Goal: Task Accomplishment & Management: Complete application form

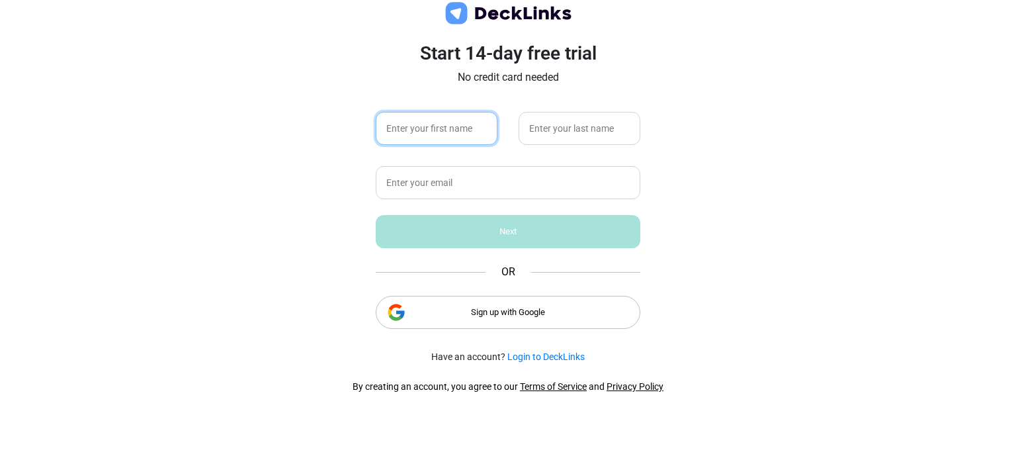
click at [445, 130] on input "text" at bounding box center [437, 128] width 122 height 33
type input "[PERSON_NAME]"
click at [556, 133] on input "text" at bounding box center [579, 128] width 122 height 33
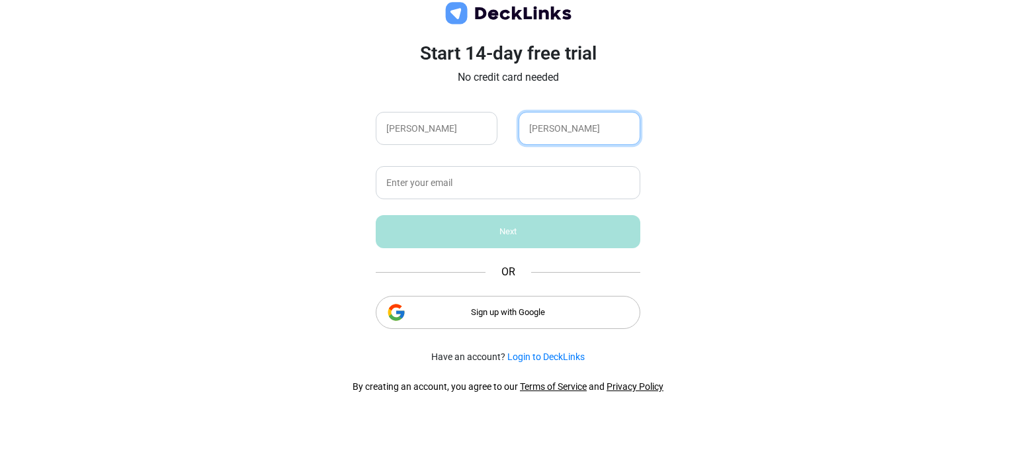
type input "[PERSON_NAME]"
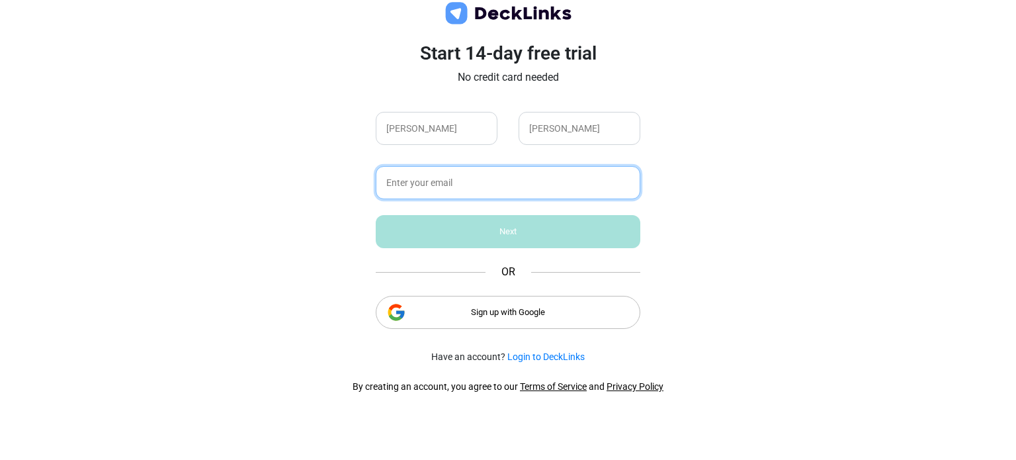
click at [483, 182] on input "text" at bounding box center [508, 182] width 265 height 33
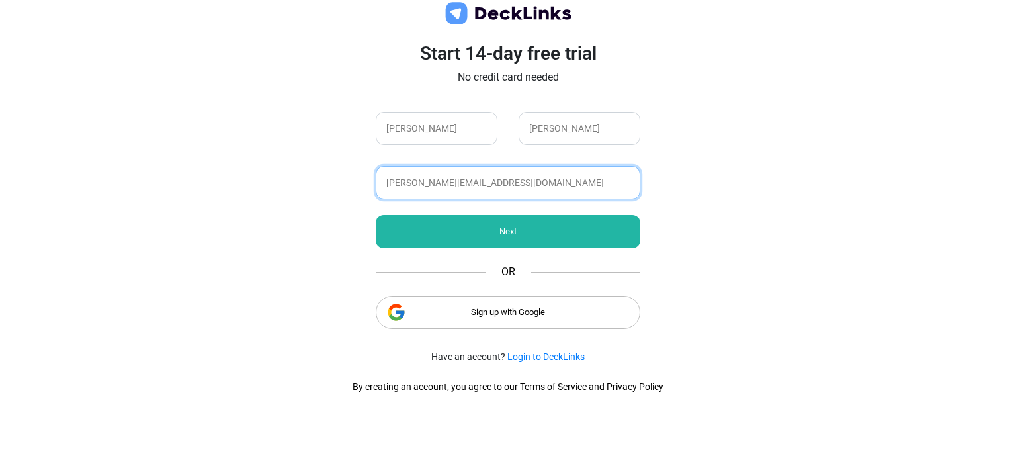
type input "[PERSON_NAME][EMAIL_ADDRESS][DOMAIN_NAME]"
click at [531, 223] on div "Next" at bounding box center [508, 231] width 265 height 33
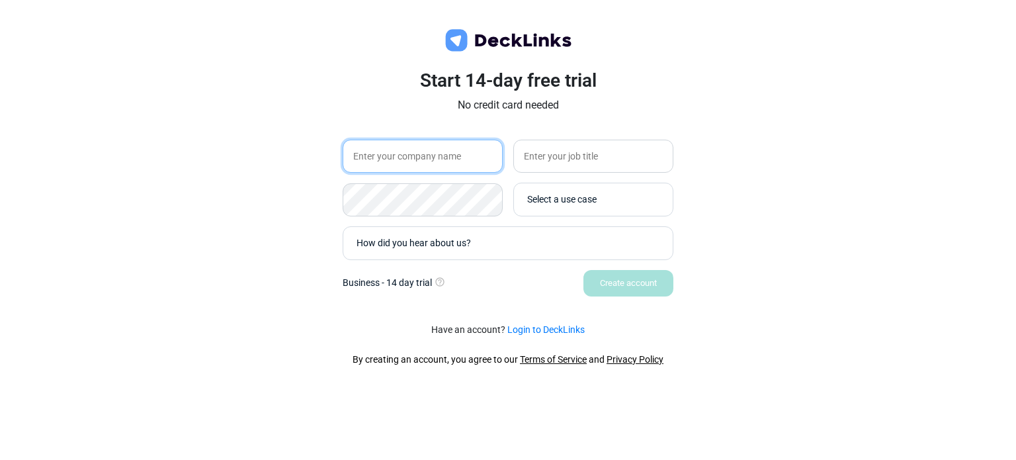
click at [382, 159] on input "text" at bounding box center [423, 156] width 160 height 33
type input "MexHome"
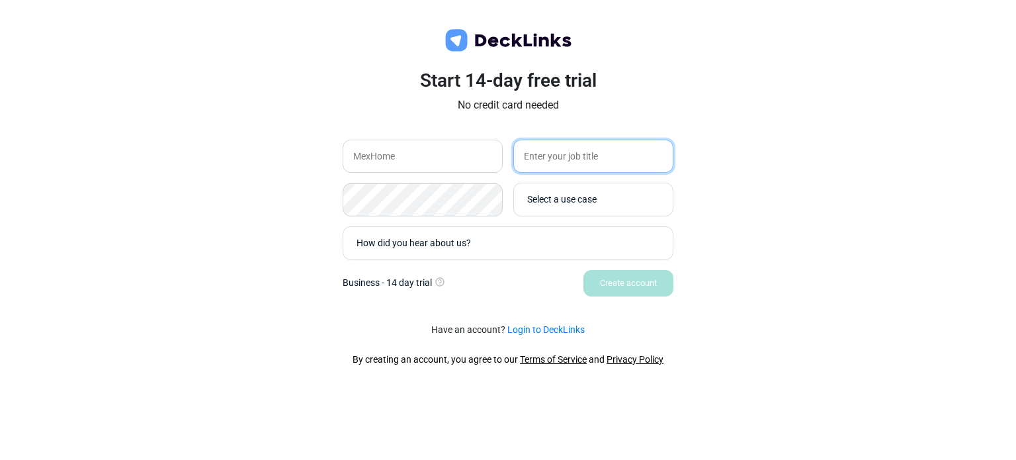
click at [534, 154] on input "text" at bounding box center [593, 156] width 160 height 33
type input "T"
type input "t"
type input "Hiring and Training"
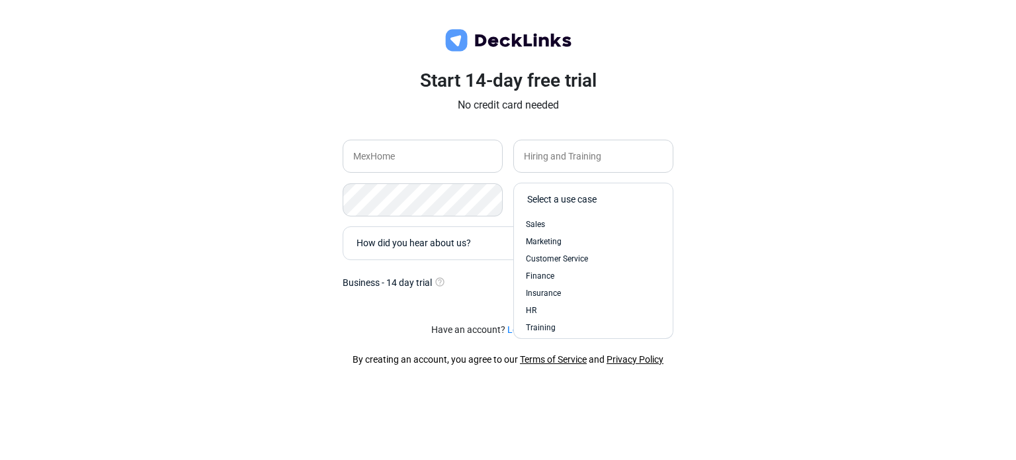
click at [540, 201] on div "Select a use case" at bounding box center [596, 199] width 139 height 14
click at [550, 319] on div "Training" at bounding box center [592, 327] width 145 height 17
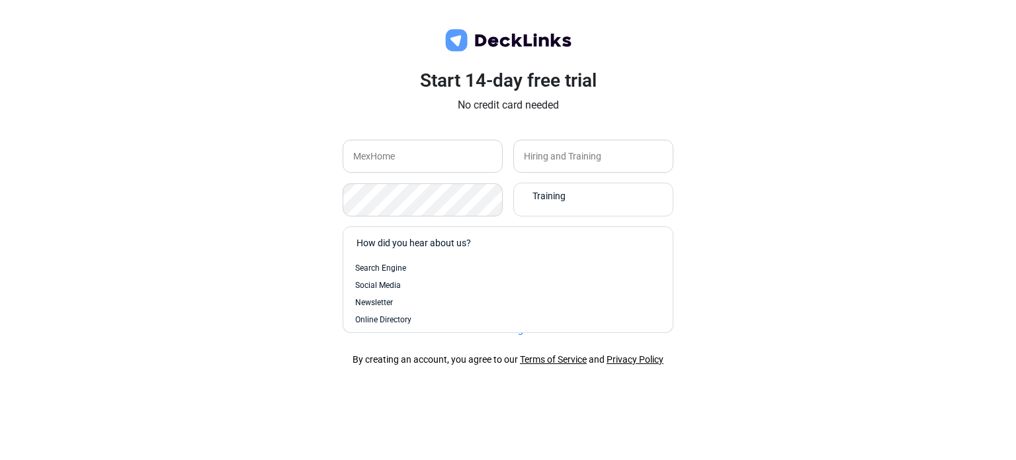
click at [510, 247] on div "How did you hear about us?" at bounding box center [510, 243] width 309 height 14
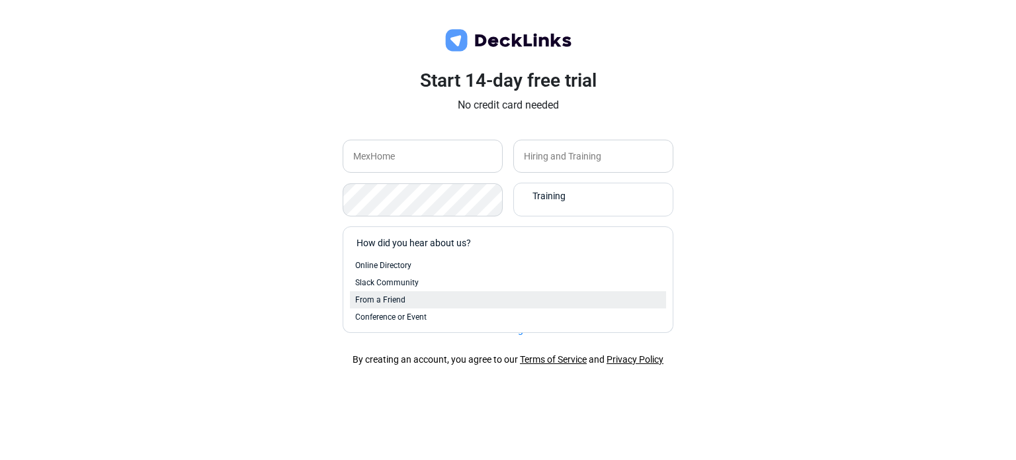
click at [406, 299] on div "From a Friend" at bounding box center [508, 300] width 306 height 12
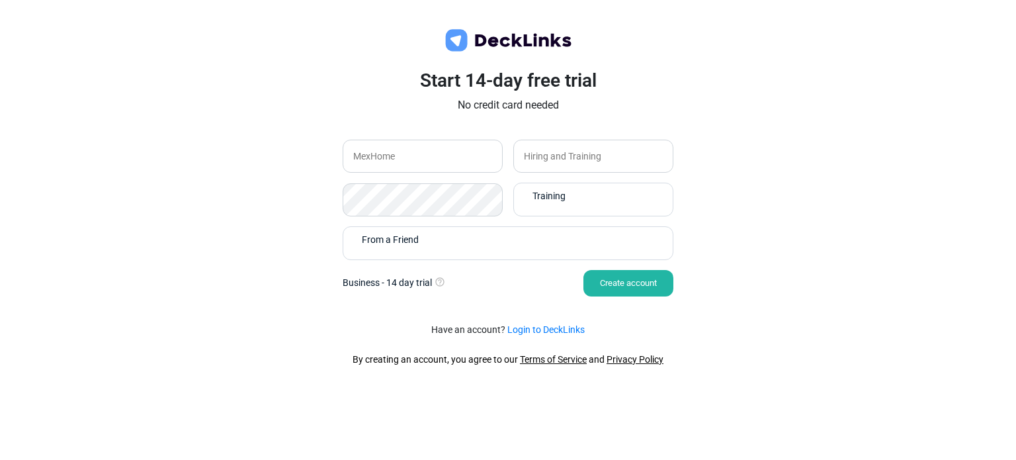
click at [640, 280] on div "Create account" at bounding box center [628, 283] width 90 height 26
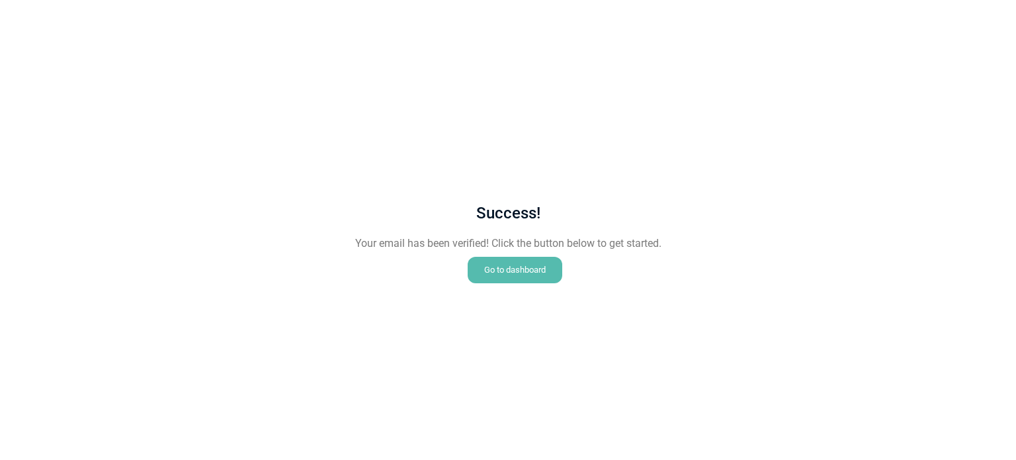
click at [545, 274] on div "Go to dashboard" at bounding box center [515, 270] width 95 height 26
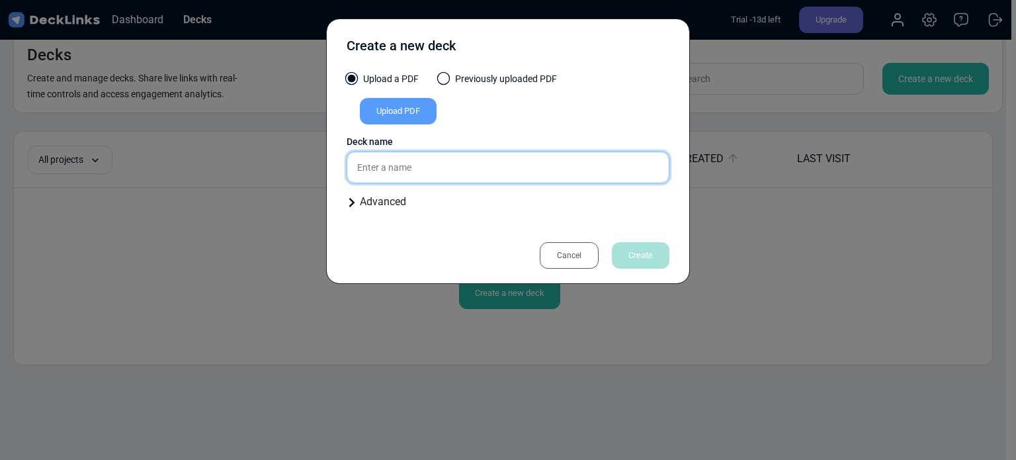
click at [402, 172] on input "text" at bounding box center [508, 167] width 323 height 32
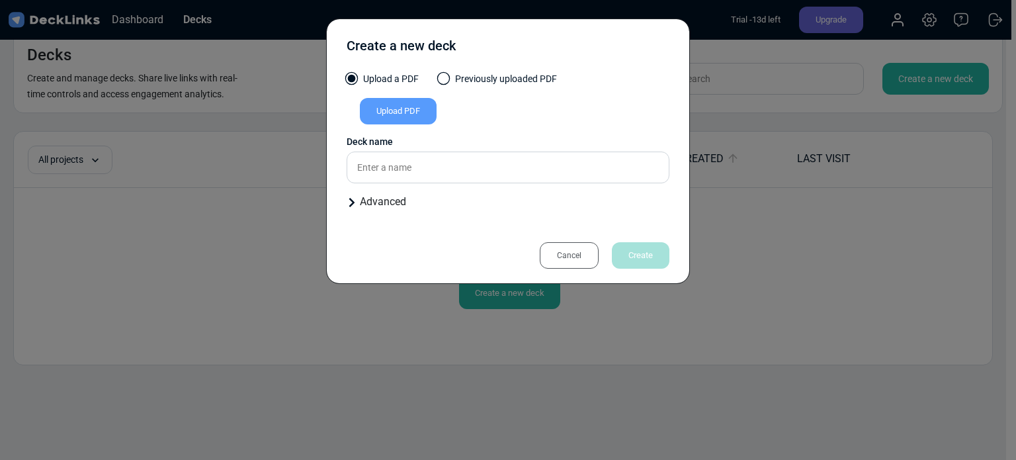
click at [396, 102] on div "Upload PDF" at bounding box center [398, 111] width 77 height 26
click at [0, 0] on input "Upload PDF" at bounding box center [0, 0] width 0 height 0
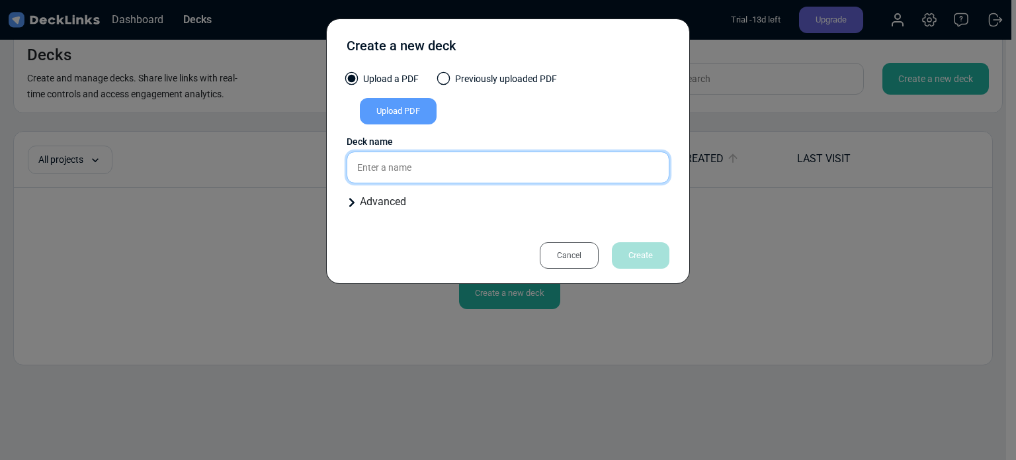
click at [369, 164] on input "text" at bounding box center [508, 167] width 323 height 32
type input "S"
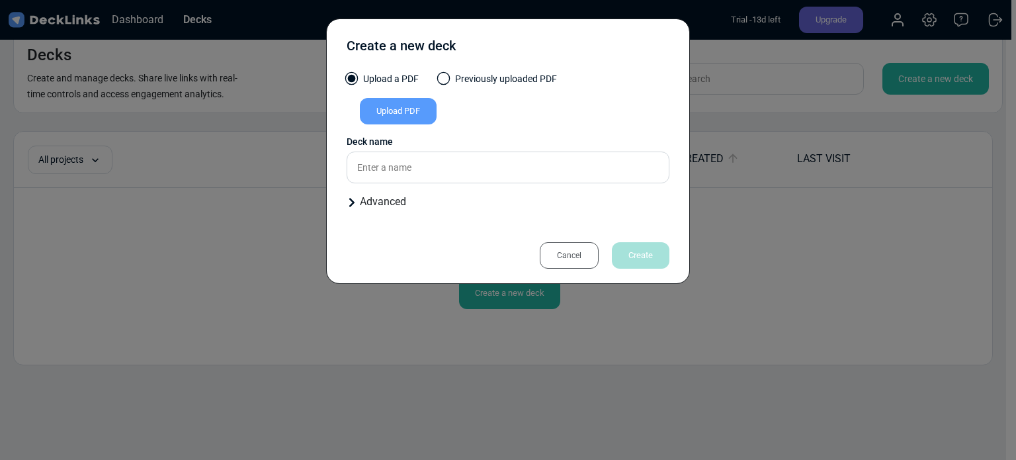
click at [358, 84] on label "Upload a PDF" at bounding box center [383, 82] width 72 height 20
click at [0, 0] on input "Upload a PDF" at bounding box center [0, 0] width 0 height 0
click at [352, 79] on span at bounding box center [351, 78] width 13 height 13
click at [0, 0] on input "Upload a PDF" at bounding box center [0, 0] width 0 height 0
click at [453, 82] on label "Previously uploaded PDF" at bounding box center [497, 82] width 118 height 20
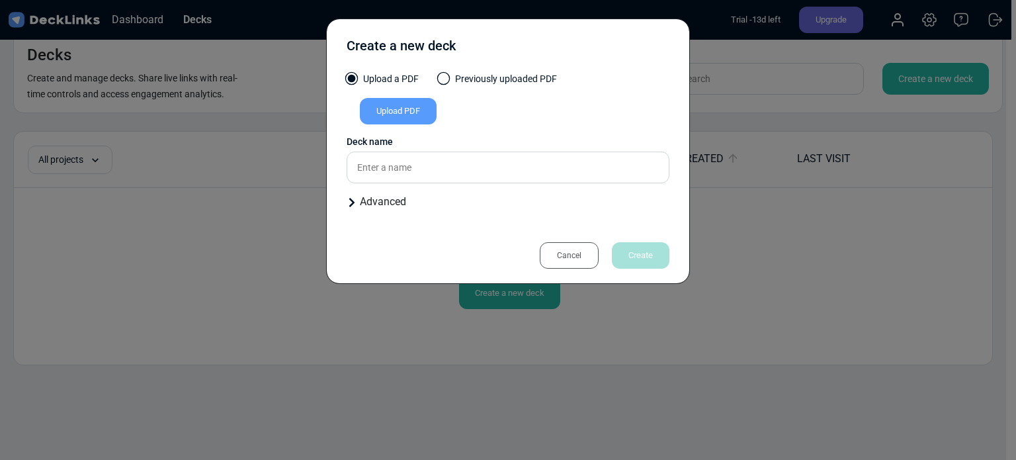
click at [0, 0] on input "Previously uploaded PDF" at bounding box center [0, 0] width 0 height 0
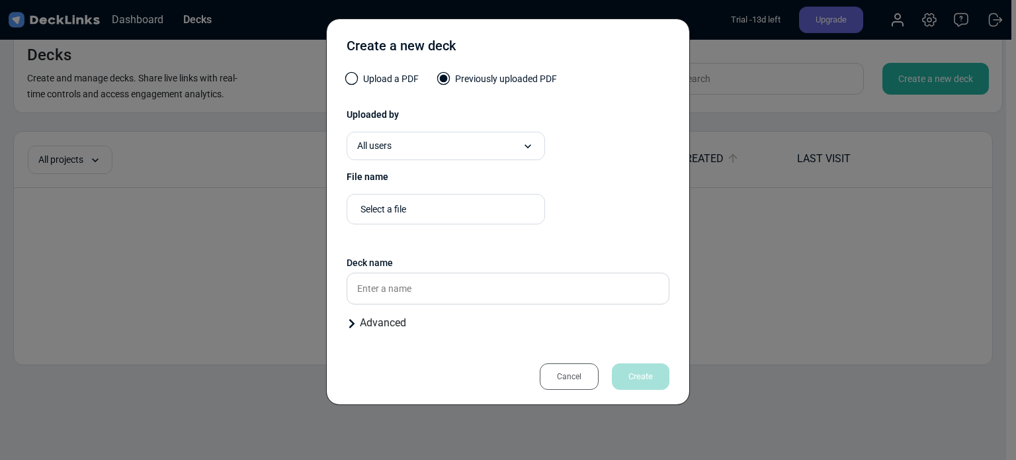
click at [350, 76] on span at bounding box center [351, 78] width 13 height 13
click at [0, 0] on input "Upload a PDF" at bounding box center [0, 0] width 0 height 0
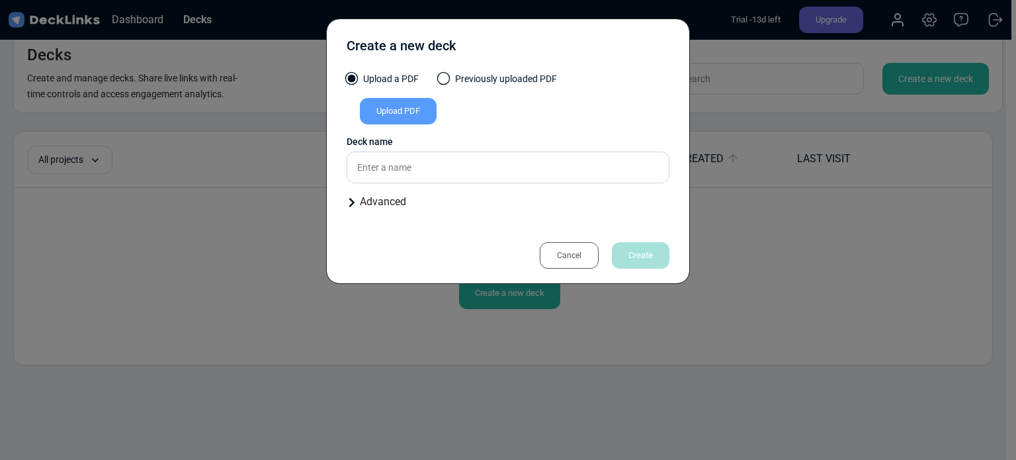
click at [403, 108] on div "Upload PDF" at bounding box center [398, 111] width 77 height 26
click at [0, 0] on input "Upload PDF" at bounding box center [0, 0] width 0 height 0
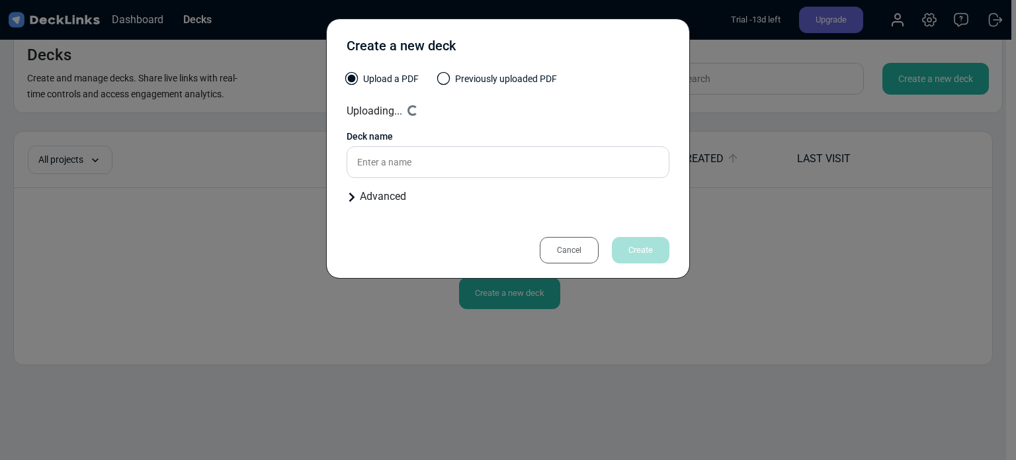
type input "MexHome Sales Mountain"
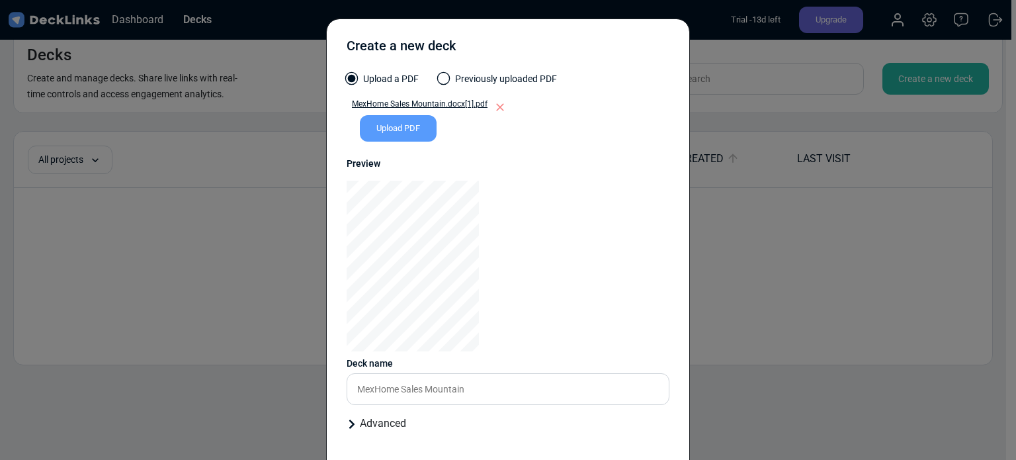
click at [388, 130] on div "Upload PDF" at bounding box center [398, 128] width 77 height 26
click at [0, 0] on input "Upload PDF" at bounding box center [0, 0] width 0 height 0
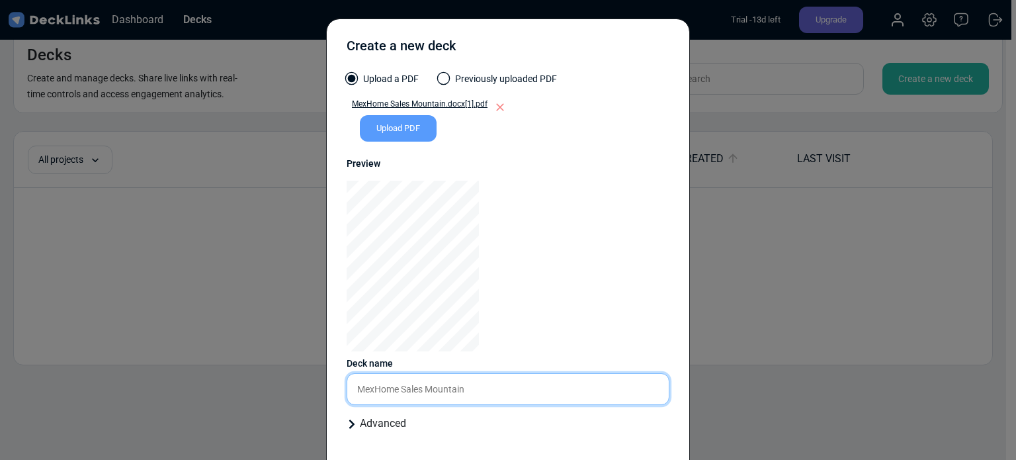
click at [476, 388] on input "MexHome Sales Mountain" at bounding box center [508, 389] width 323 height 32
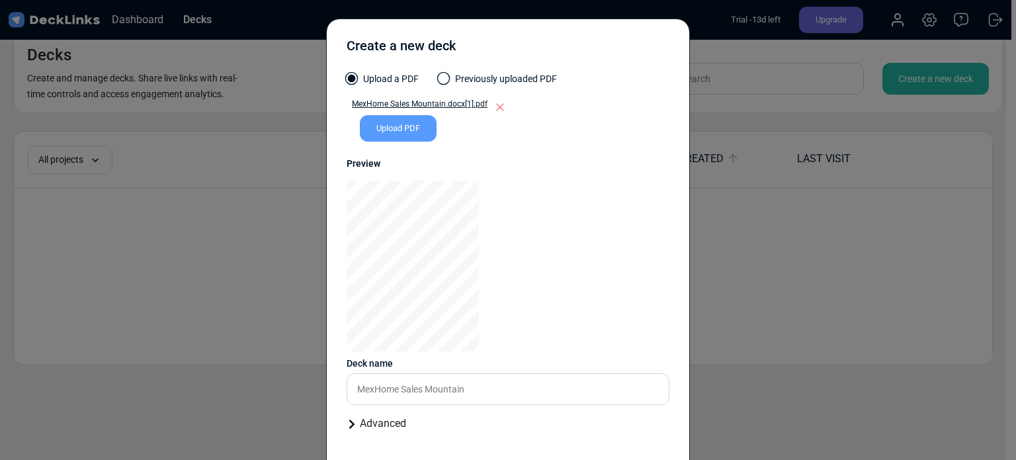
click at [402, 134] on div "Upload PDF" at bounding box center [398, 128] width 77 height 26
click at [0, 0] on input "Upload PDF" at bounding box center [0, 0] width 0 height 0
click at [381, 123] on div "Upload PDF" at bounding box center [398, 128] width 77 height 26
click at [0, 0] on input "Upload PDF" at bounding box center [0, 0] width 0 height 0
click at [437, 81] on span at bounding box center [443, 78] width 13 height 13
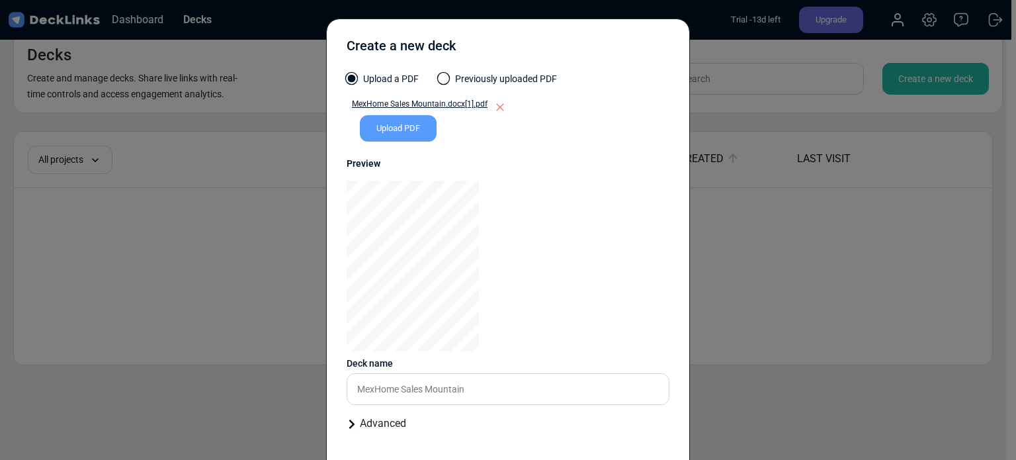
click at [0, 0] on input "Previously uploaded PDF" at bounding box center [0, 0] width 0 height 0
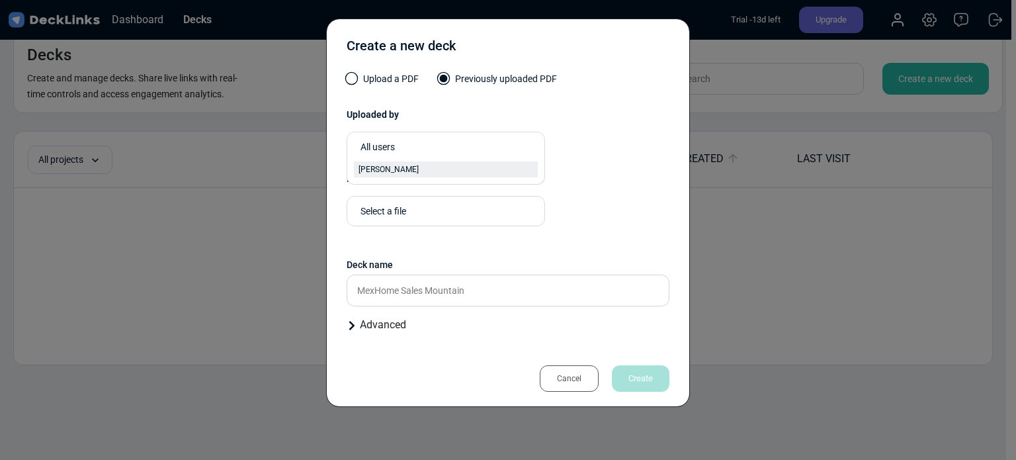
click at [426, 163] on div "[PERSON_NAME]" at bounding box center [445, 169] width 175 height 12
click at [364, 81] on label "Upload a PDF" at bounding box center [383, 82] width 72 height 20
click at [0, 0] on input "Upload a PDF" at bounding box center [0, 0] width 0 height 0
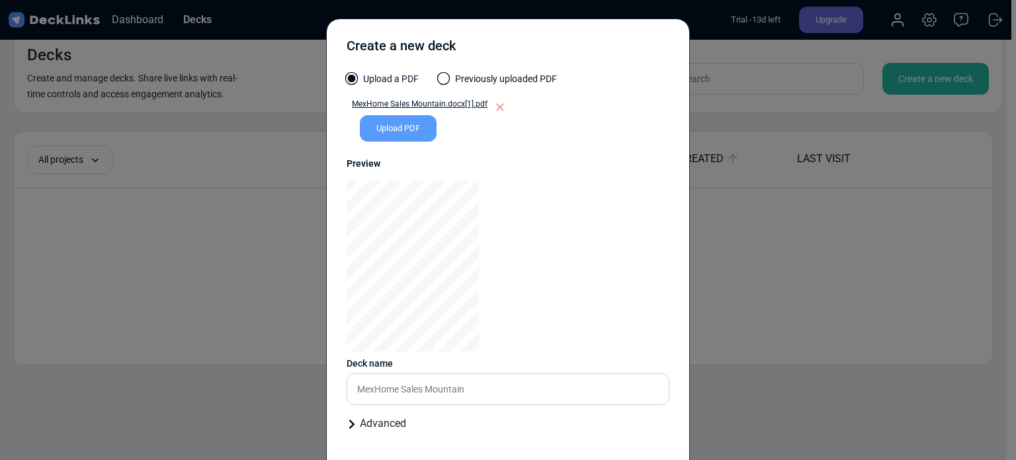
click at [387, 122] on div "Upload PDF" at bounding box center [398, 128] width 77 height 26
click at [0, 0] on input "Upload PDF" at bounding box center [0, 0] width 0 height 0
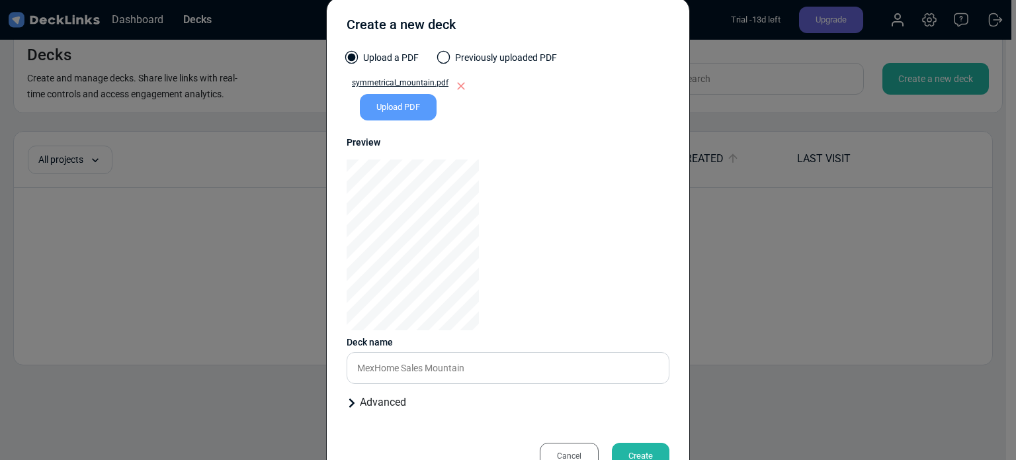
scroll to position [63, 0]
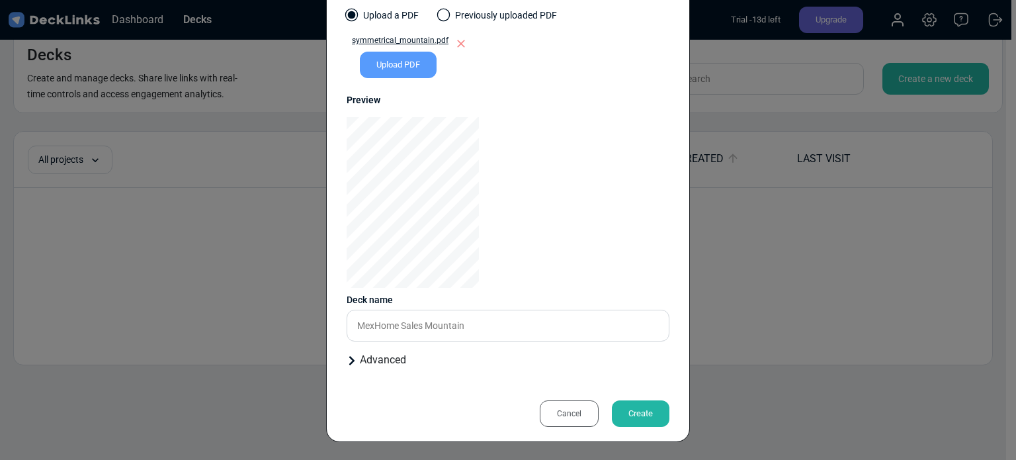
click at [632, 406] on div "Create" at bounding box center [641, 413] width 58 height 26
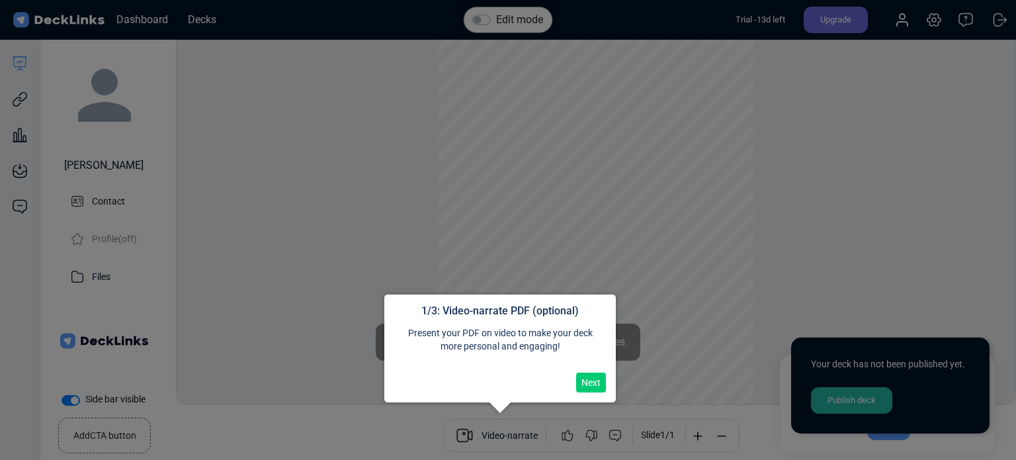
scroll to position [36, 0]
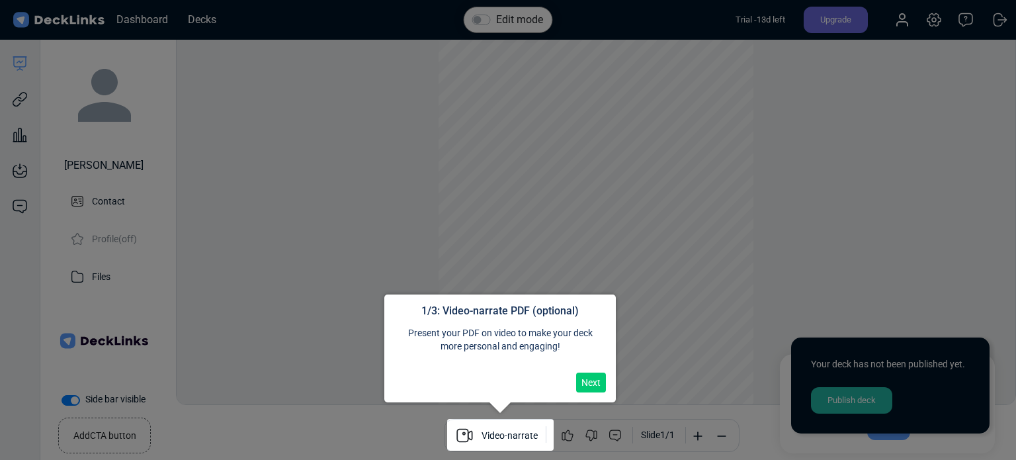
click at [587, 386] on button "Next" at bounding box center [591, 382] width 30 height 20
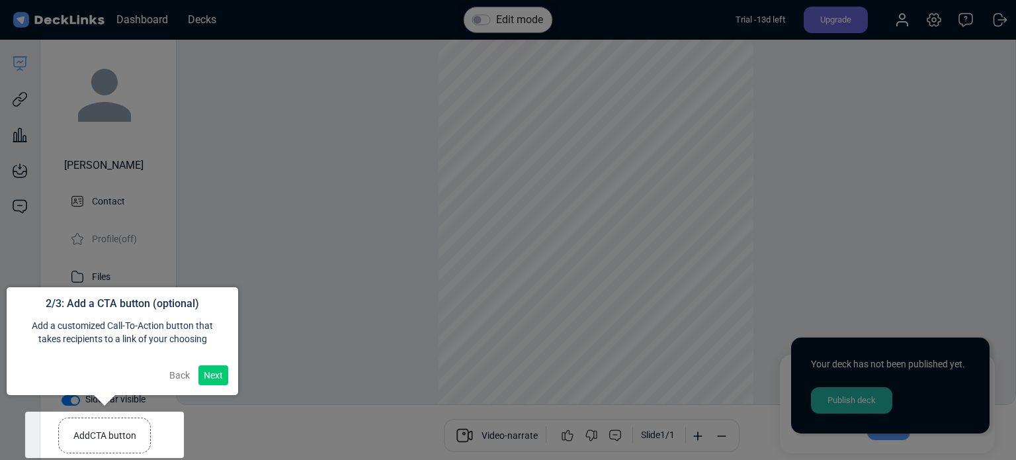
click at [214, 372] on button "Next" at bounding box center [213, 375] width 30 height 20
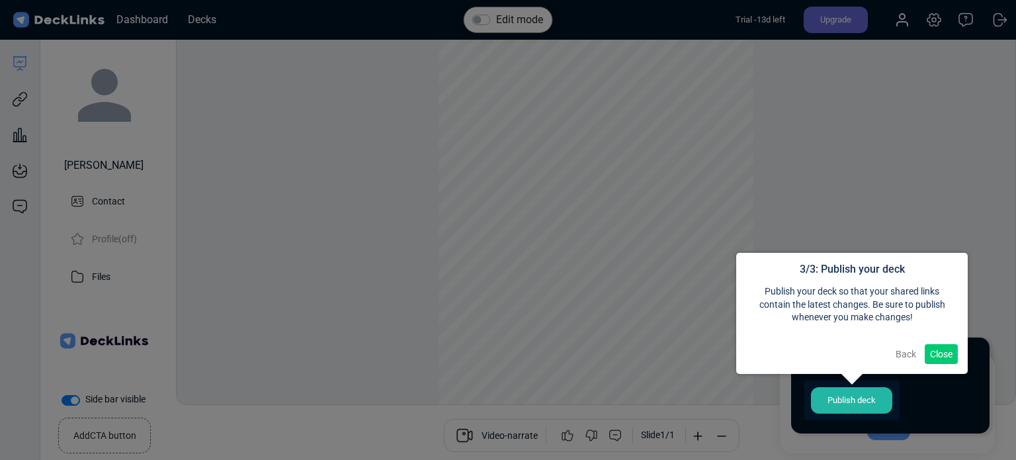
scroll to position [11, 0]
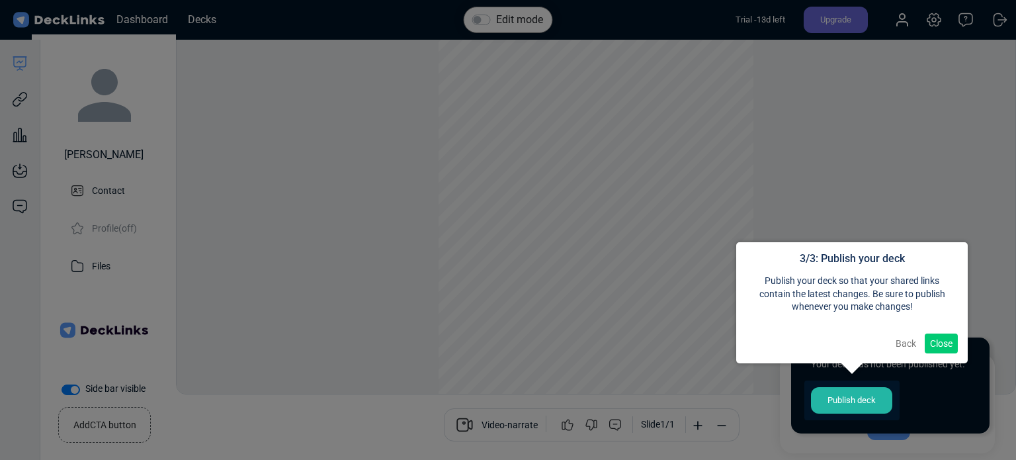
click at [940, 340] on button "Close" at bounding box center [940, 343] width 33 height 20
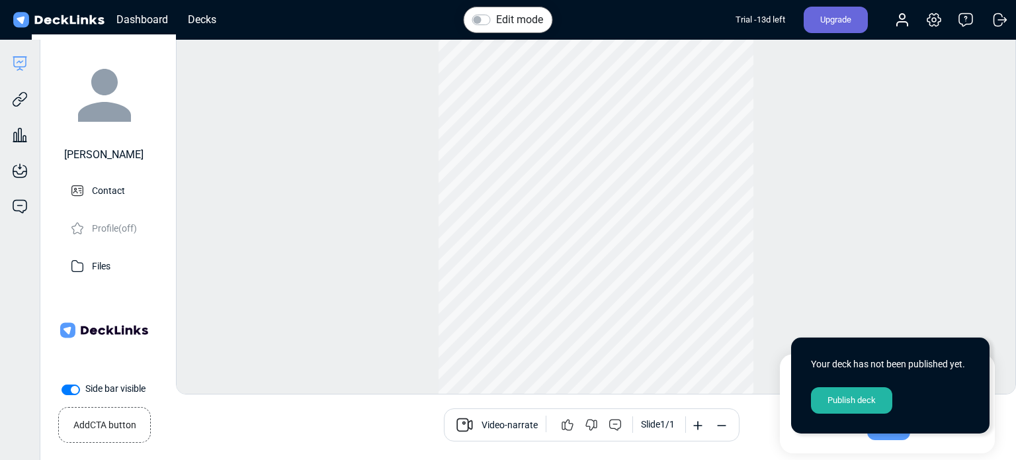
scroll to position [0, 0]
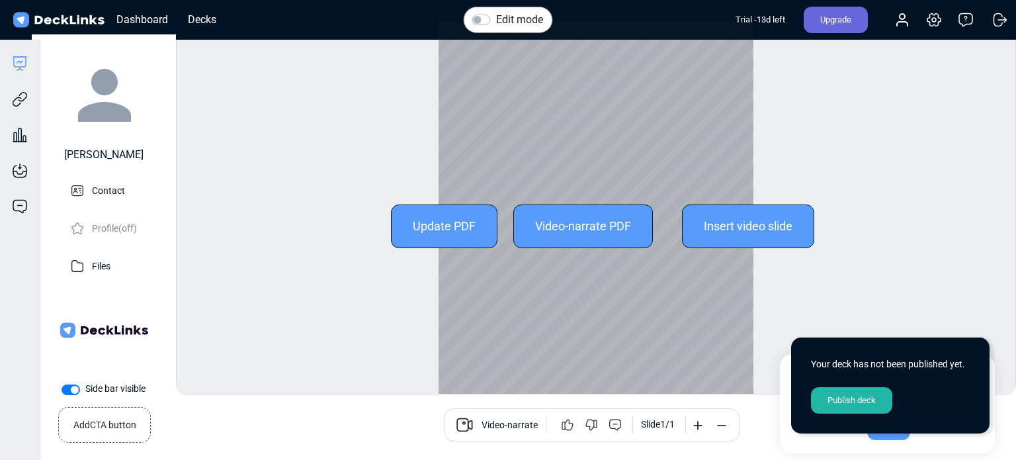
click at [450, 225] on div "Update PDF" at bounding box center [444, 226] width 106 height 44
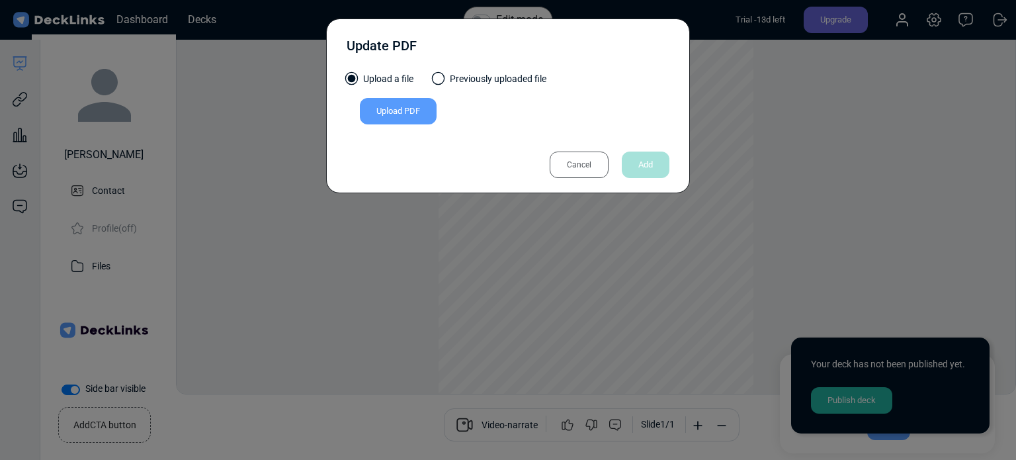
click at [308, 171] on div "Update PDF Upload a file Previously uploaded file Upload PDF Uploaded by All us…" at bounding box center [508, 230] width 1016 height 460
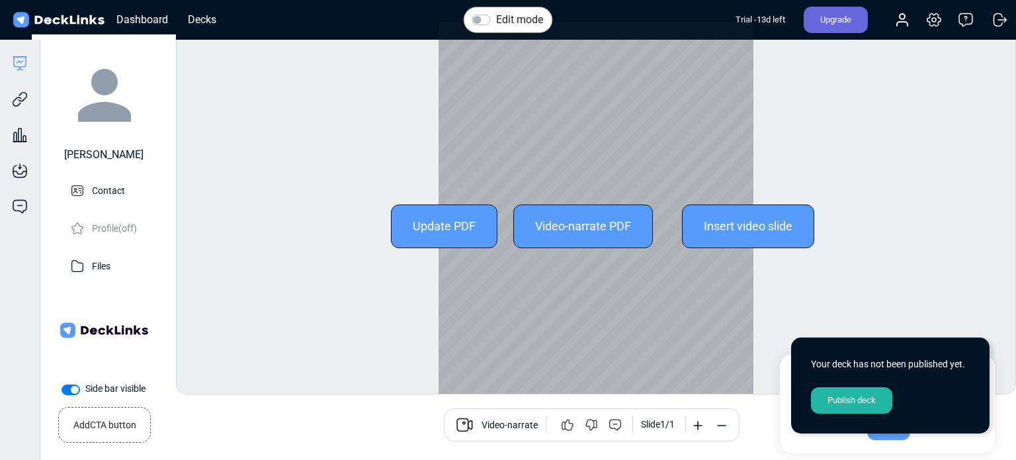
click at [561, 227] on div "Video-narrate PDF" at bounding box center [583, 226] width 140 height 44
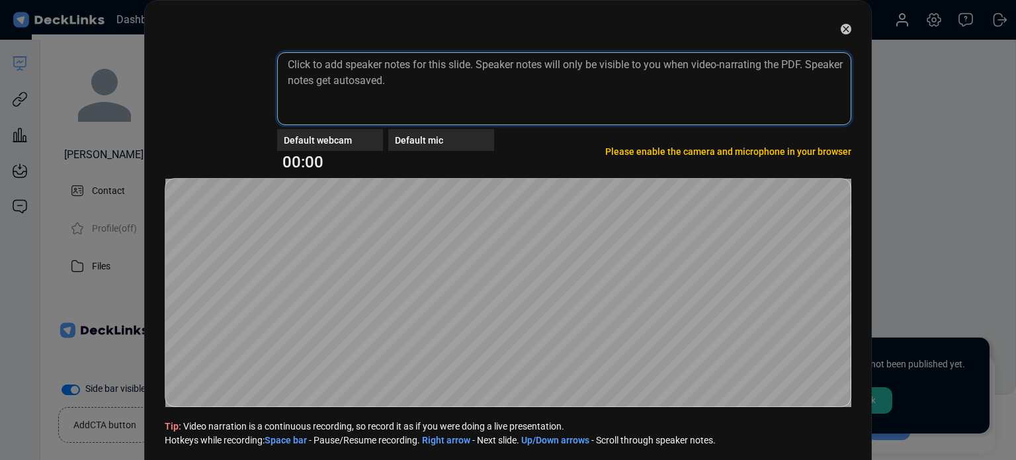
click at [376, 77] on textarea at bounding box center [564, 88] width 574 height 73
click at [365, 67] on textarea at bounding box center [564, 88] width 574 height 73
click at [566, 106] on textarea at bounding box center [564, 88] width 574 height 73
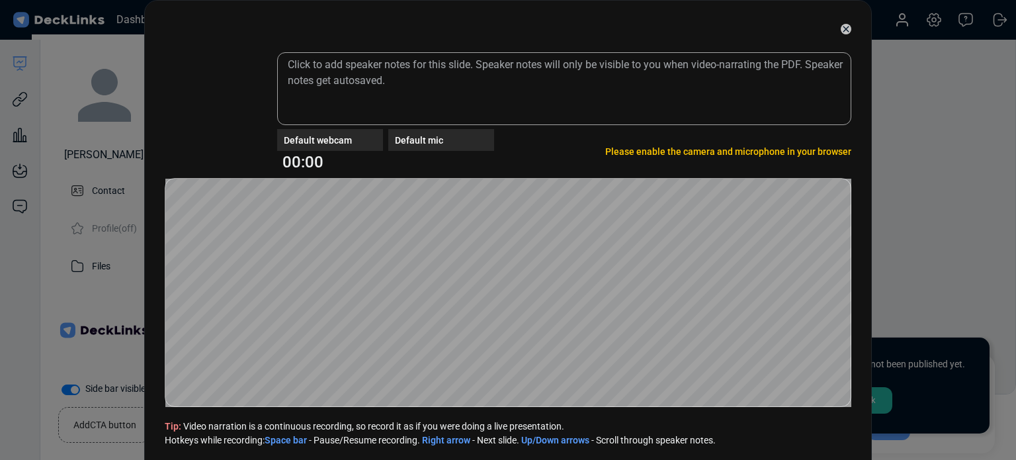
click at [962, 18] on div "Default webcam Default mic 00:00 Please enable the camera and microphone in you…" at bounding box center [508, 230] width 1016 height 460
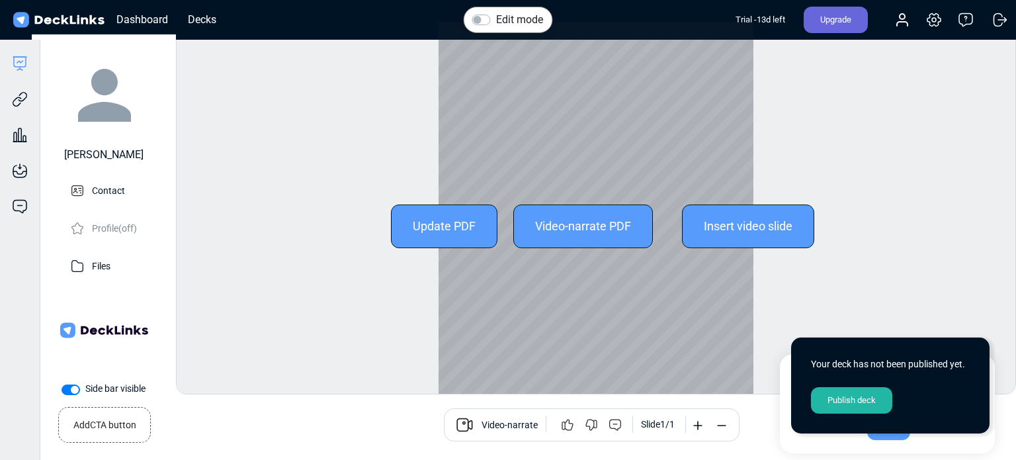
click at [438, 229] on div "Update PDF" at bounding box center [444, 226] width 106 height 44
